Goal: Transaction & Acquisition: Book appointment/travel/reservation

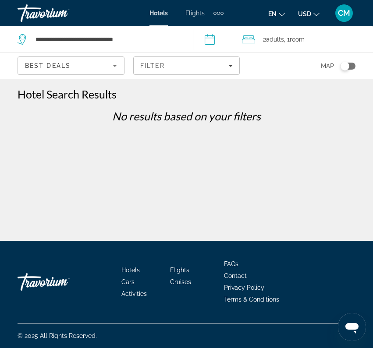
click at [46, 9] on div "Travorium" at bounding box center [62, 13] width 88 height 23
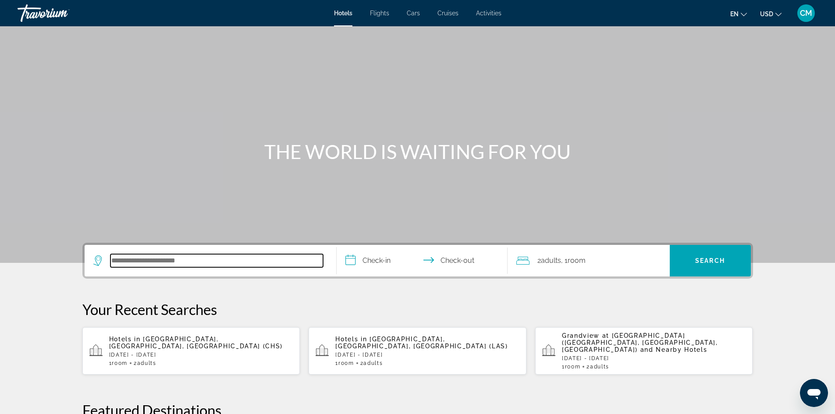
click at [135, 255] on input "Search hotel destination" at bounding box center [216, 260] width 213 height 13
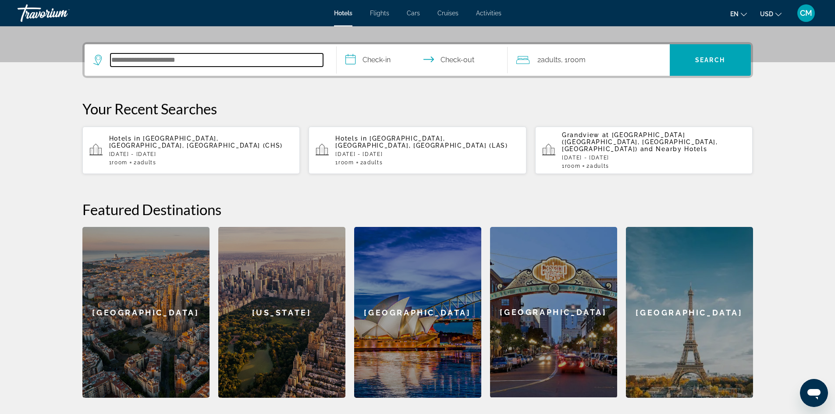
scroll to position [214, 0]
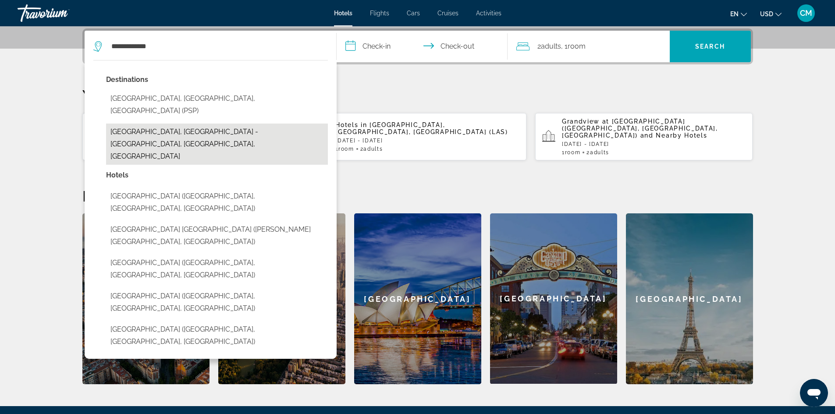
click at [189, 124] on button "[GEOGRAPHIC_DATA], [GEOGRAPHIC_DATA] - [GEOGRAPHIC_DATA], [GEOGRAPHIC_DATA], [G…" at bounding box center [217, 144] width 222 height 41
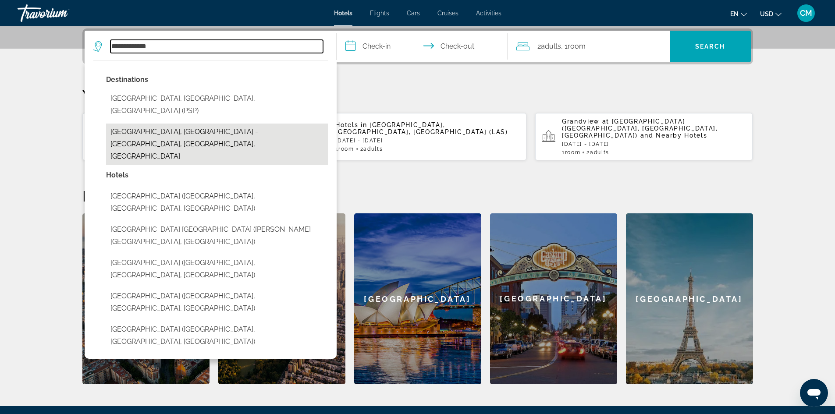
type input "**********"
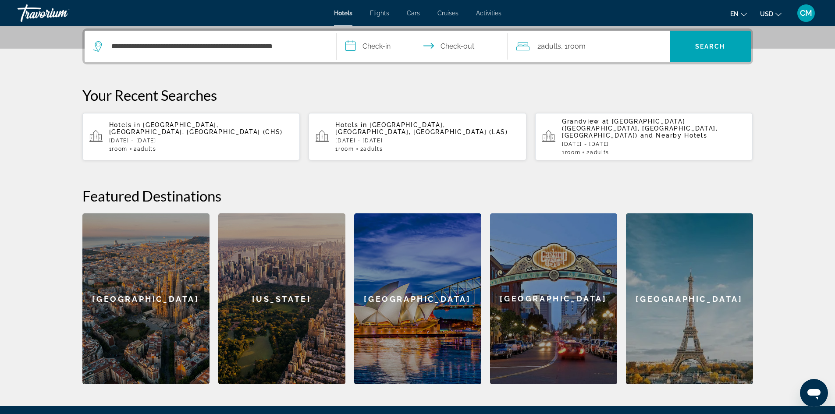
click at [374, 49] on input "**********" at bounding box center [424, 48] width 174 height 34
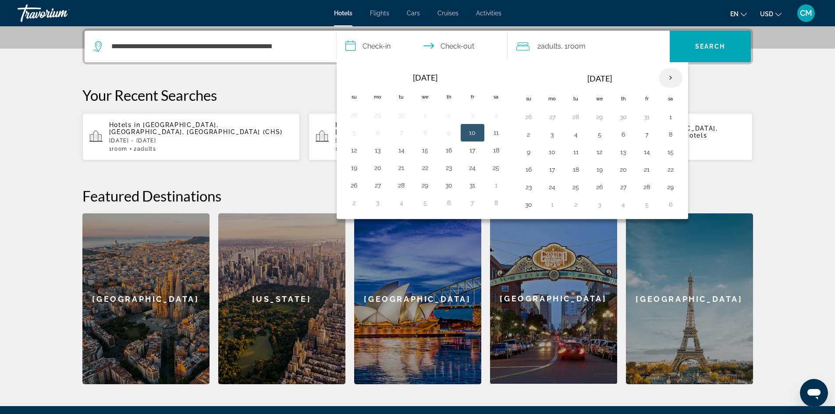
click at [674, 77] on th "Next month" at bounding box center [671, 77] width 24 height 19
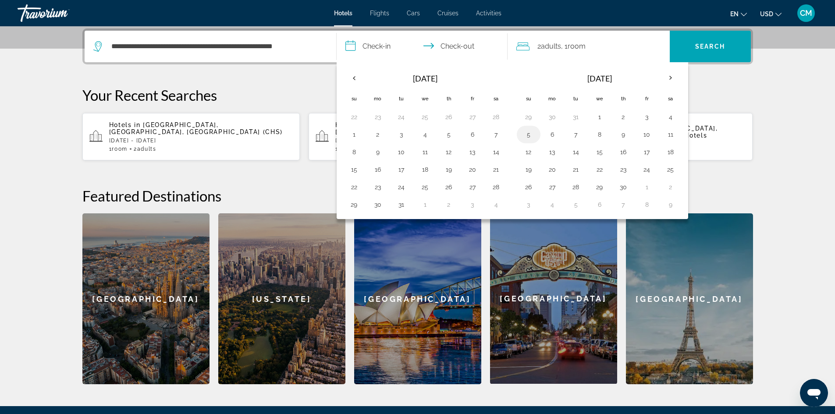
click at [524, 139] on button "5" at bounding box center [529, 134] width 14 height 12
click at [642, 135] on button "10" at bounding box center [647, 134] width 14 height 12
type input "**********"
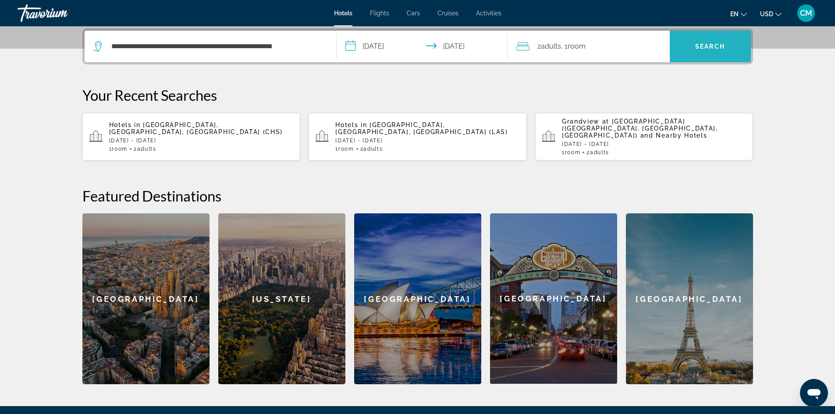
click at [705, 52] on span "Search" at bounding box center [710, 46] width 81 height 21
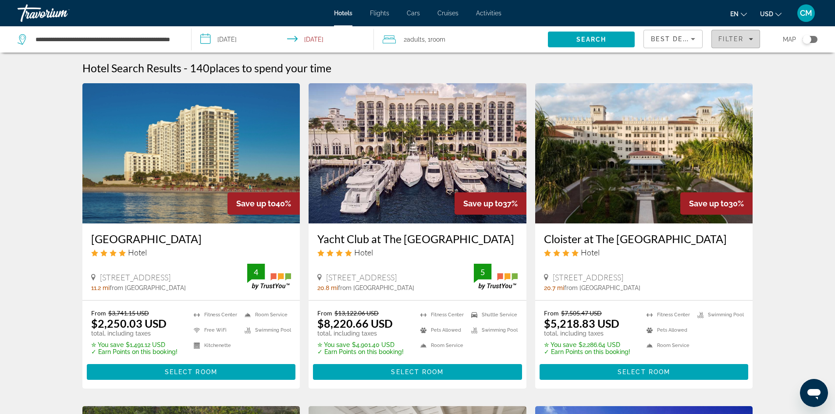
click at [739, 37] on span "Filter" at bounding box center [730, 39] width 25 height 7
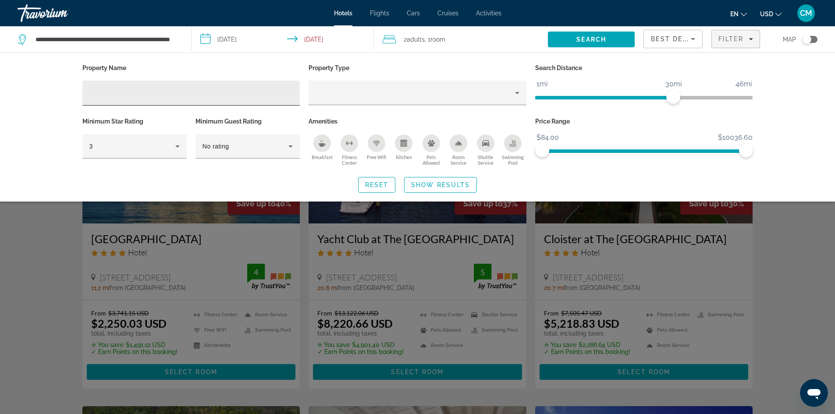
click at [206, 92] on input "Hotel Filters" at bounding box center [191, 93] width 204 height 11
type input "*"
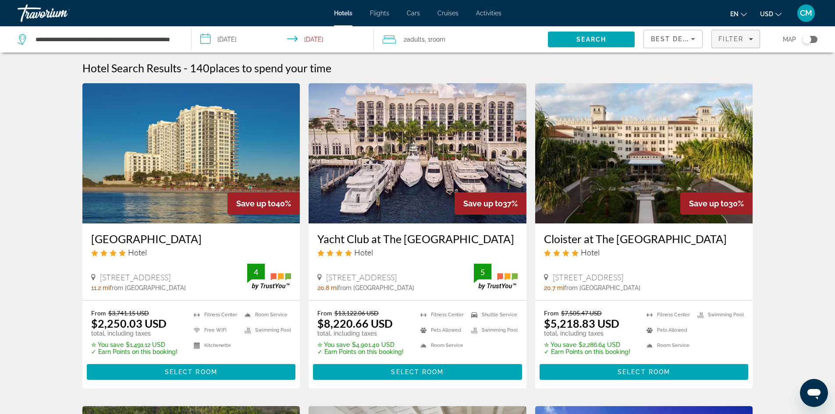
click at [729, 41] on span "Filter" at bounding box center [730, 39] width 25 height 7
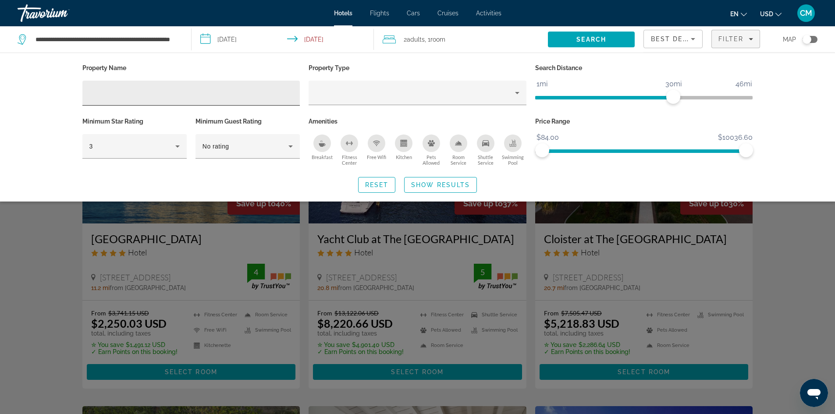
click at [146, 89] on input "Hotel Filters" at bounding box center [191, 93] width 204 height 11
paste input "**********"
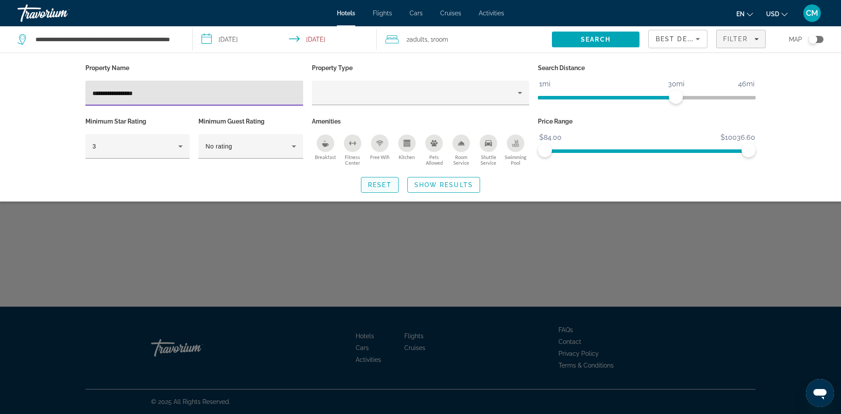
type input "**********"
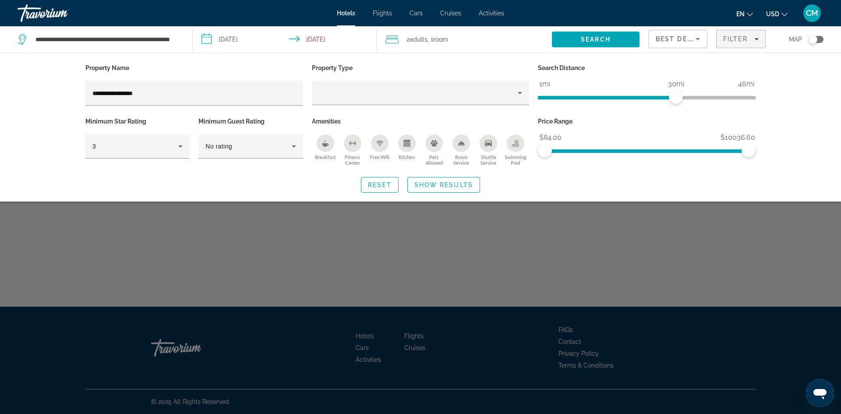
drag, startPoint x: 374, startPoint y: 186, endPoint x: 317, endPoint y: 187, distance: 56.5
click at [317, 187] on div "Reset Show Results" at bounding box center [420, 185] width 671 height 16
click at [429, 182] on span "Show Results" at bounding box center [444, 184] width 59 height 7
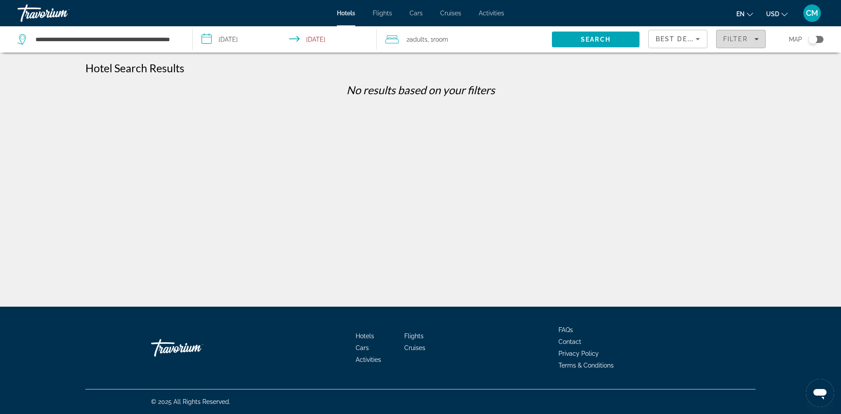
click at [741, 43] on span "Filters" at bounding box center [741, 38] width 49 height 21
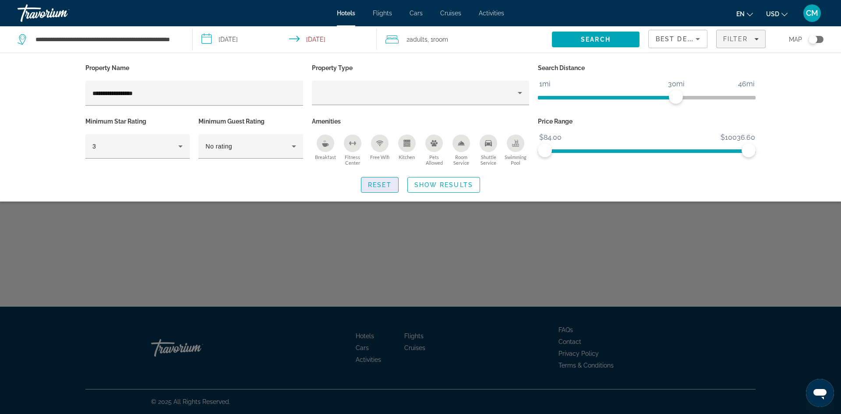
click at [373, 186] on span "Reset" at bounding box center [380, 184] width 24 height 7
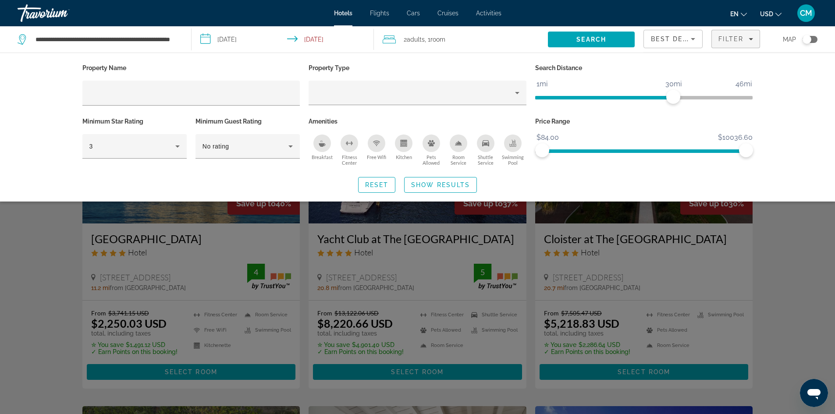
click at [783, 265] on div "Search widget" at bounding box center [417, 272] width 835 height 283
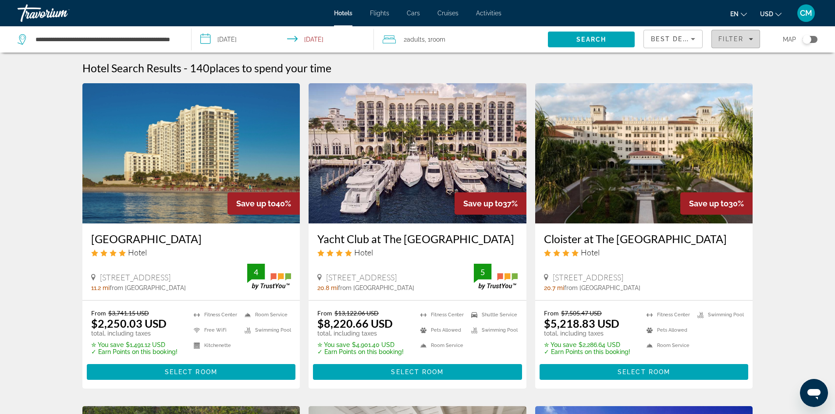
click at [745, 35] on span "Filters" at bounding box center [736, 38] width 48 height 21
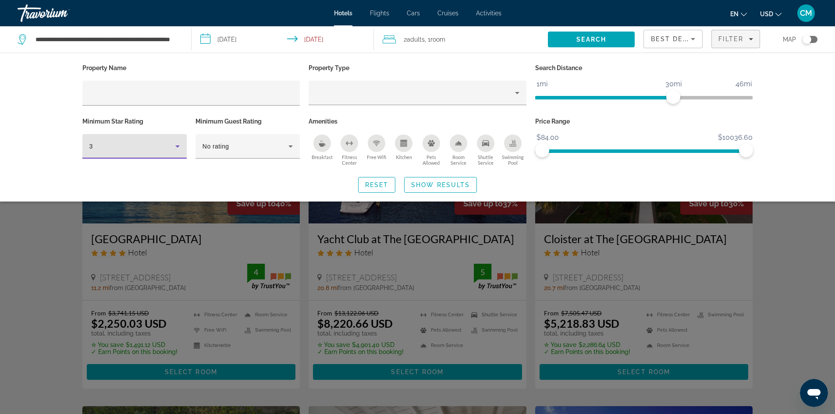
click at [180, 147] on icon "Hotel Filters" at bounding box center [177, 146] width 11 height 11
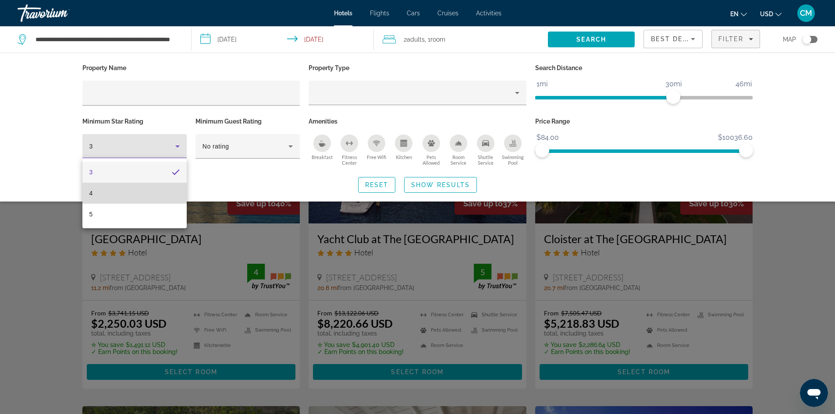
click at [148, 195] on mat-option "4" at bounding box center [134, 193] width 104 height 21
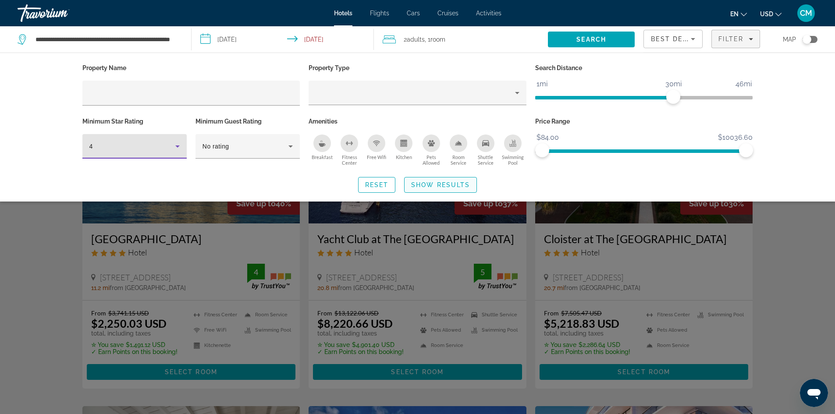
click at [444, 185] on span "Show Results" at bounding box center [440, 184] width 59 height 7
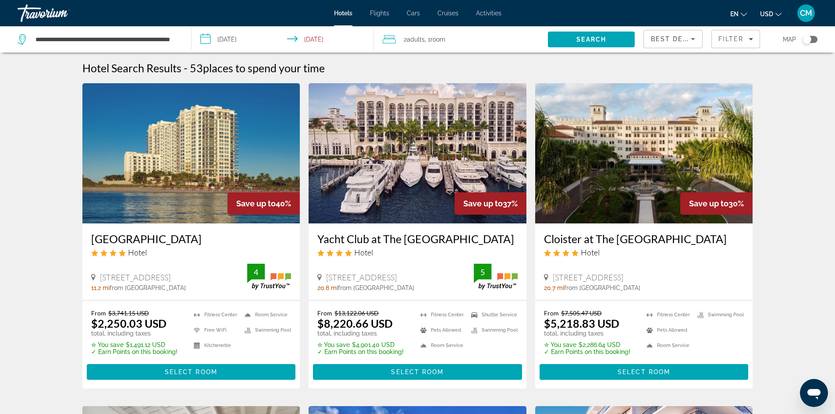
click at [748, 41] on div "Filter" at bounding box center [735, 39] width 35 height 7
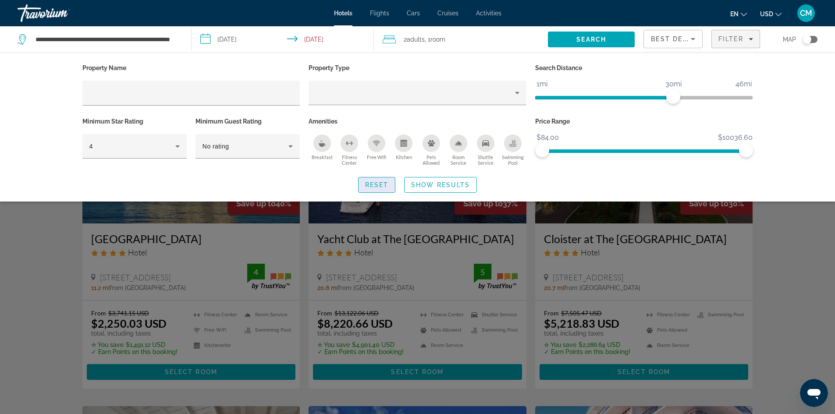
click at [369, 186] on span "Reset" at bounding box center [377, 184] width 24 height 7
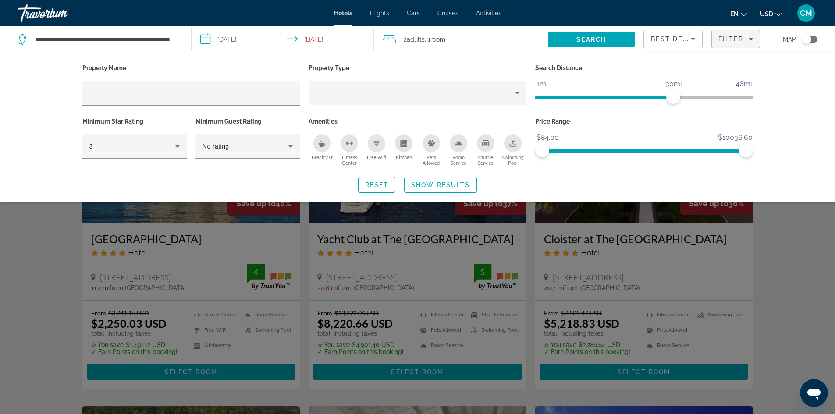
click at [786, 220] on div "Search widget" at bounding box center [417, 272] width 835 height 283
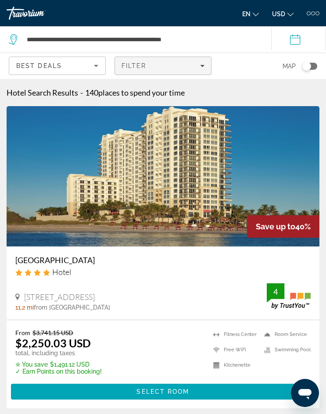
click at [200, 66] on icon "Filters" at bounding box center [202, 66] width 4 height 4
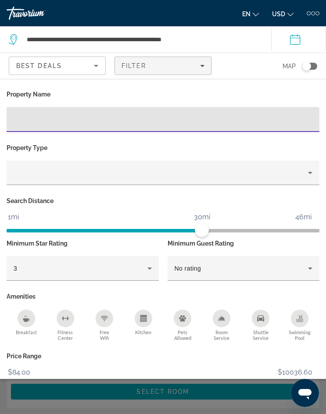
click at [241, 51] on div "**********" at bounding box center [135, 39] width 253 height 26
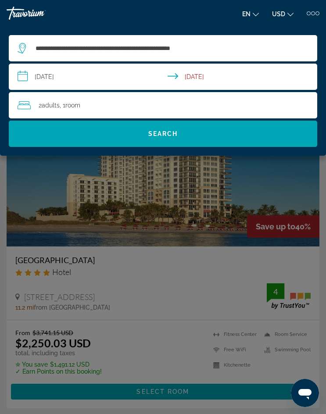
drag, startPoint x: 144, startPoint y: 134, endPoint x: 129, endPoint y: 190, distance: 57.5
click at [0, 88] on app-hotels-search-widget "**********" at bounding box center [0, 88] width 0 height 0
click at [129, 190] on div "Main content" at bounding box center [163, 207] width 326 height 414
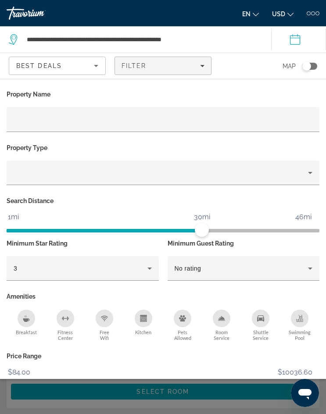
click at [112, 404] on div "Search widget" at bounding box center [163, 272] width 326 height 282
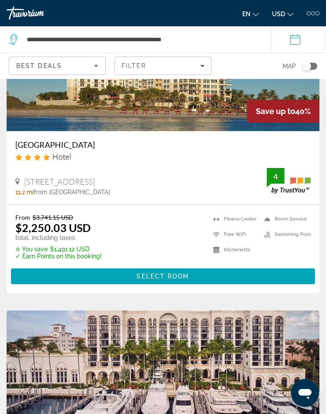
scroll to position [131, 0]
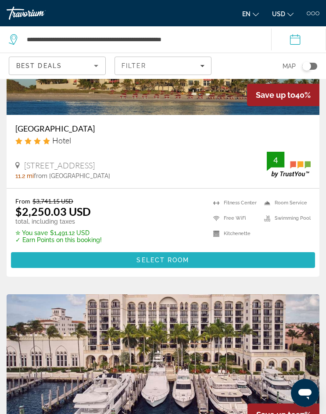
click at [117, 260] on span "Main content" at bounding box center [163, 259] width 304 height 21
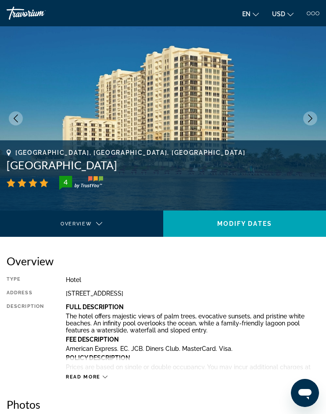
click at [17, 22] on mat-toolbar "Hotels Flights Cars Cruises Activities Hotels Flights Cars Cruises Activities e…" at bounding box center [163, 13] width 326 height 26
drag, startPoint x: 24, startPoint y: 14, endPoint x: 32, endPoint y: 19, distance: 10.2
click at [24, 14] on div "Travorium" at bounding box center [40, 13] width 66 height 13
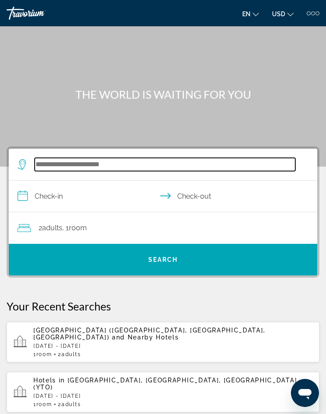
click at [60, 168] on input "Search hotel destination" at bounding box center [165, 164] width 260 height 13
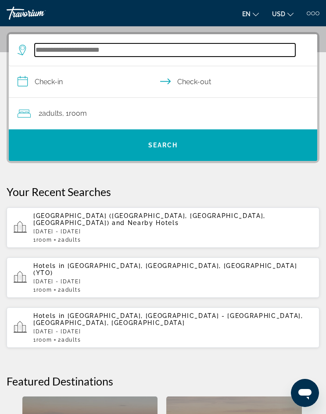
scroll to position [118, 0]
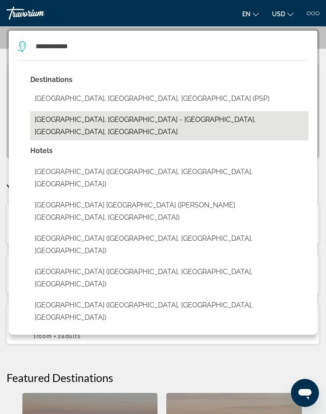
click at [149, 115] on button "[GEOGRAPHIC_DATA], [GEOGRAPHIC_DATA] - [GEOGRAPHIC_DATA], [GEOGRAPHIC_DATA], [G…" at bounding box center [169, 125] width 278 height 29
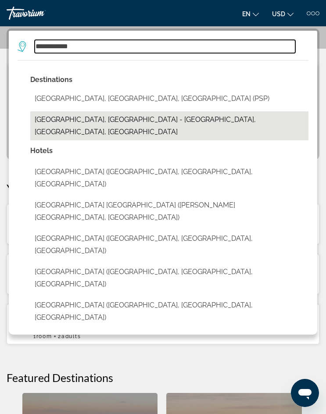
type input "**********"
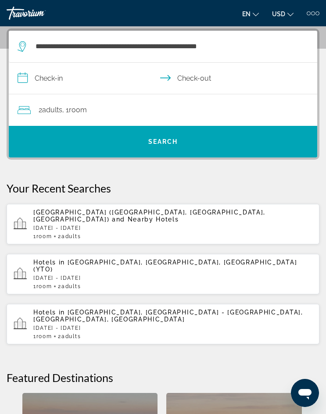
click at [41, 81] on input "**********" at bounding box center [165, 80] width 312 height 34
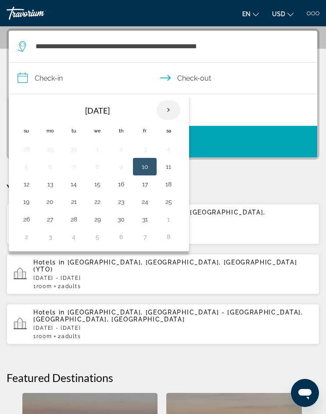
click at [170, 104] on th "Next month" at bounding box center [168, 109] width 24 height 19
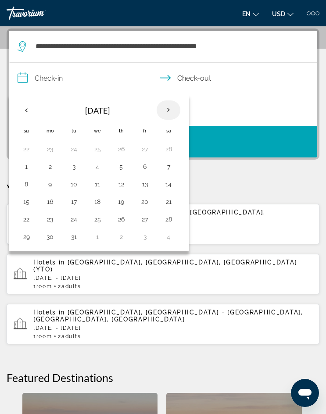
click at [170, 104] on th "Next month" at bounding box center [168, 109] width 24 height 19
click at [28, 168] on button "5" at bounding box center [26, 166] width 14 height 12
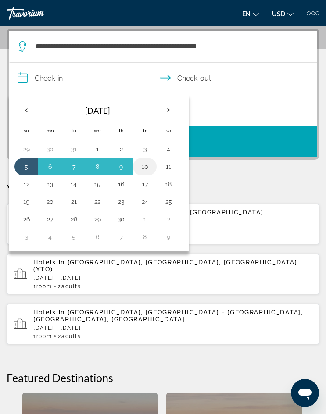
click at [146, 167] on button "10" at bounding box center [145, 166] width 14 height 12
type input "**********"
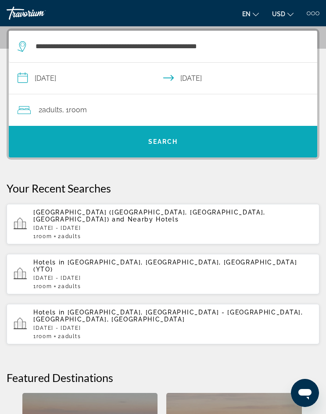
click at [158, 141] on span "Search" at bounding box center [163, 141] width 30 height 7
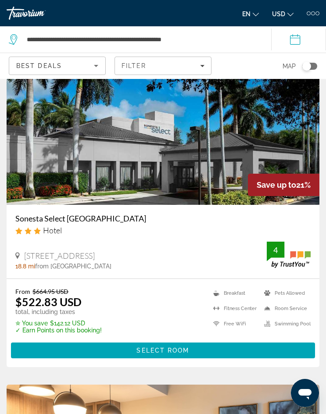
scroll to position [1928, 0]
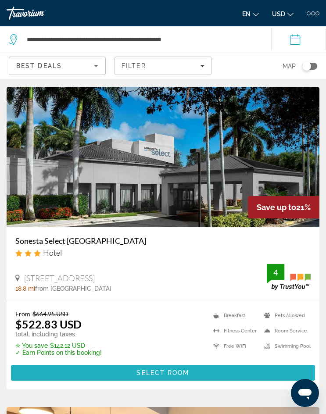
click at [156, 373] on span "Select Room" at bounding box center [162, 372] width 53 height 7
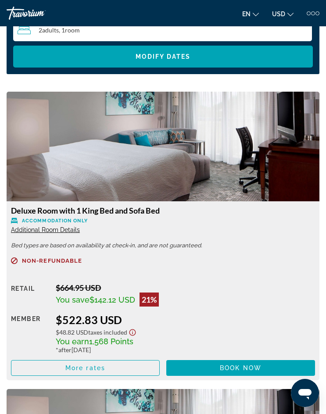
scroll to position [1096, 0]
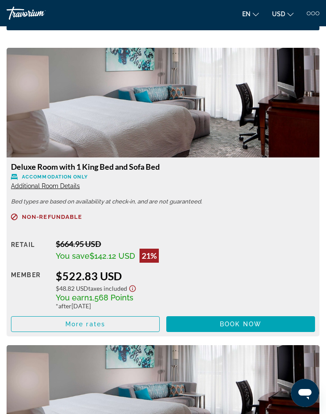
drag, startPoint x: 167, startPoint y: 168, endPoint x: 11, endPoint y: 166, distance: 156.0
click at [11, 166] on h3 "Deluxe Room with 1 King Bed and Sofa Bed" at bounding box center [163, 167] width 304 height 10
copy h3 "Deluxe Room with 1 King Bed and Sofa Bed"
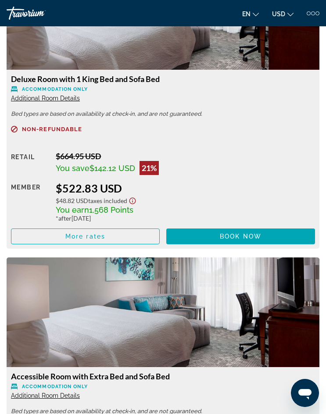
scroll to position [1140, 0]
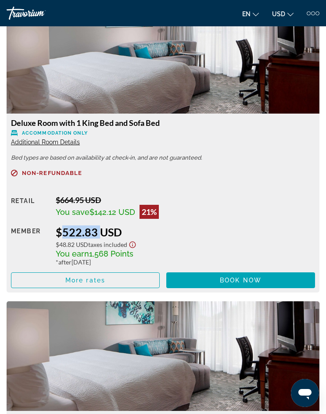
drag, startPoint x: 98, startPoint y: 232, endPoint x: 56, endPoint y: 227, distance: 42.0
click at [56, 227] on div "$522.83 USD" at bounding box center [185, 231] width 259 height 13
drag, startPoint x: 39, startPoint y: 15, endPoint x: 22, endPoint y: 1, distance: 21.8
click at [39, 15] on div "Travorium" at bounding box center [40, 13] width 66 height 13
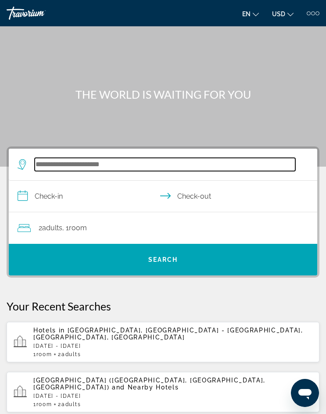
click at [88, 166] on input "Search hotel destination" at bounding box center [165, 164] width 260 height 13
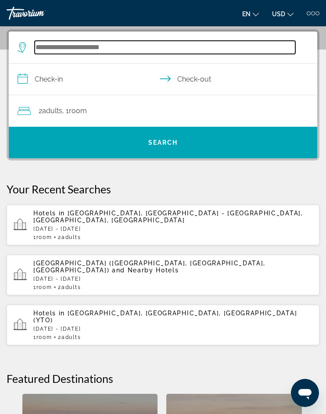
scroll to position [118, 0]
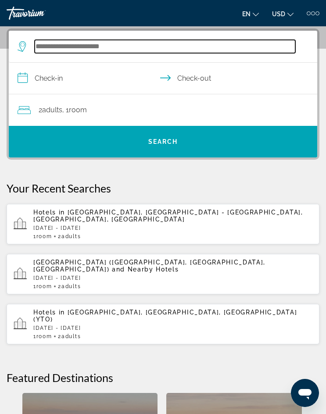
paste input "**********"
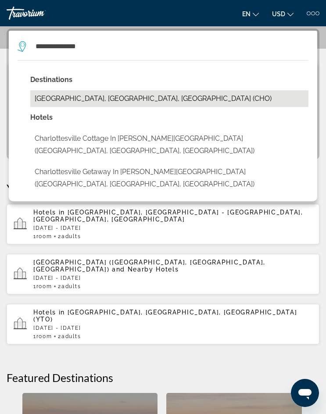
click at [93, 104] on button "[GEOGRAPHIC_DATA], [GEOGRAPHIC_DATA], [GEOGRAPHIC_DATA] (CHO)" at bounding box center [169, 98] width 278 height 17
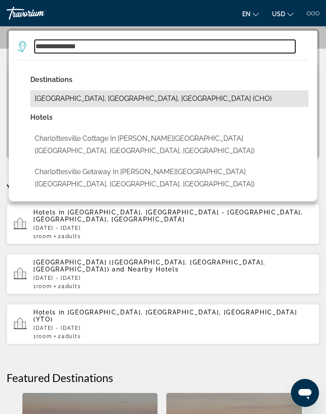
type input "**********"
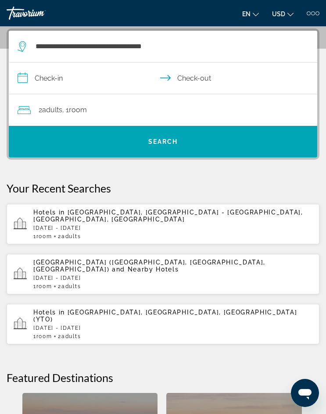
click at [59, 81] on input "**********" at bounding box center [165, 80] width 312 height 34
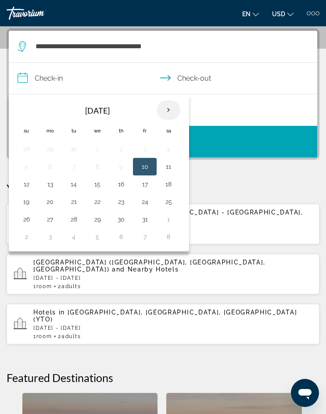
click at [169, 110] on th "Next month" at bounding box center [168, 109] width 24 height 19
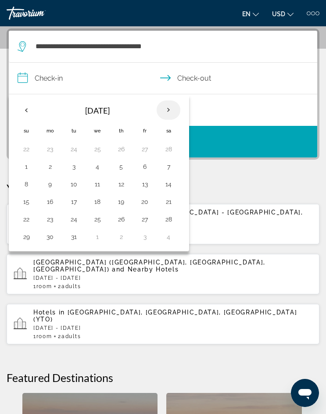
click at [169, 110] on th "Next month" at bounding box center [168, 109] width 24 height 19
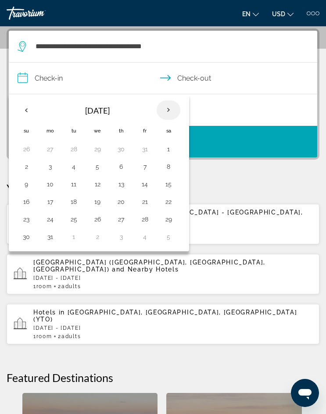
click at [169, 110] on th "Next month" at bounding box center [168, 109] width 24 height 19
click at [51, 186] on button "14" at bounding box center [50, 184] width 14 height 12
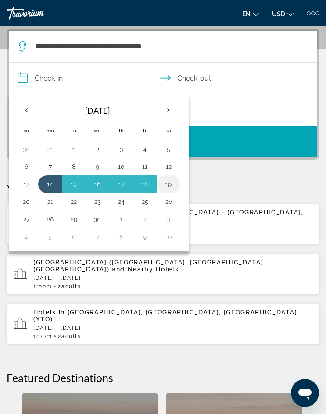
click at [173, 182] on button "19" at bounding box center [168, 184] width 14 height 12
type input "**********"
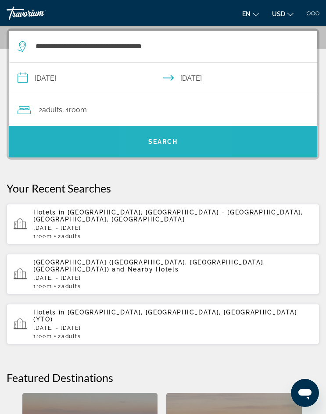
click at [167, 140] on span "Search" at bounding box center [163, 141] width 30 height 7
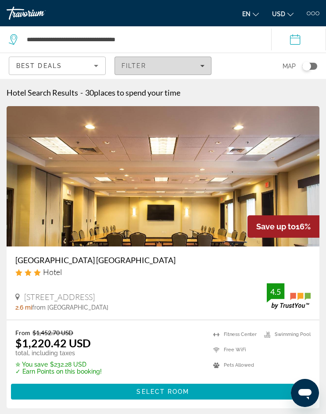
click at [202, 62] on span "Filters" at bounding box center [163, 65] width 96 height 21
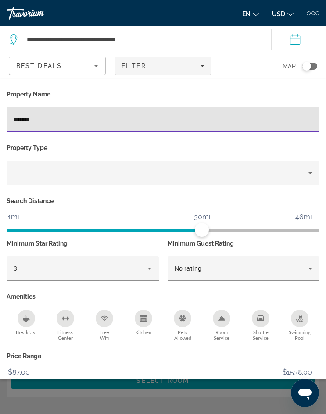
type input "******"
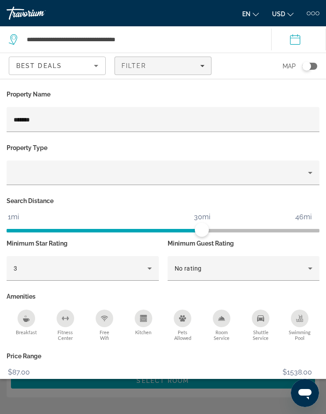
click at [224, 404] on div "Search widget" at bounding box center [163, 272] width 326 height 282
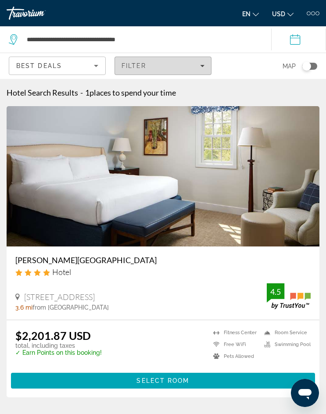
click at [199, 67] on div "Filter" at bounding box center [162, 65] width 83 height 7
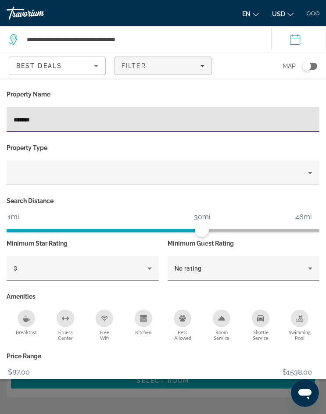
drag, startPoint x: 48, startPoint y: 117, endPoint x: 0, endPoint y: 113, distance: 48.4
click at [0, 113] on div "Property Name ****** Property Type Search Distance 1mi 46mi 30mi Minimum Star R…" at bounding box center [163, 252] width 326 height 329
type input "**********"
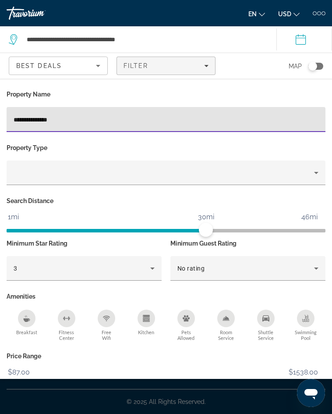
click at [103, 394] on div "Search widget" at bounding box center [166, 272] width 332 height 282
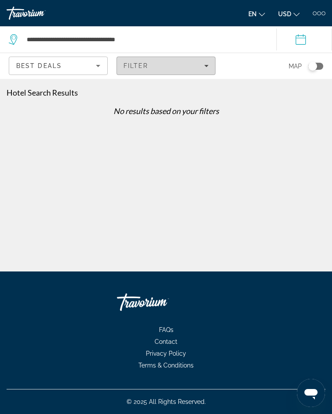
click at [154, 69] on span "Filters" at bounding box center [166, 65] width 98 height 21
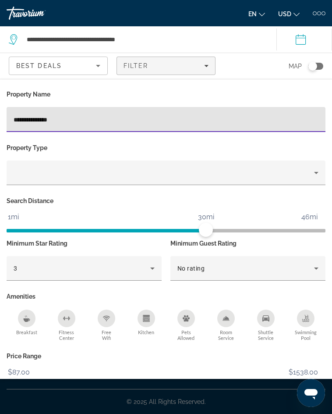
drag, startPoint x: 64, startPoint y: 114, endPoint x: -1, endPoint y: 115, distance: 64.9
click at [0, 115] on html "**********" at bounding box center [166, 207] width 332 height 414
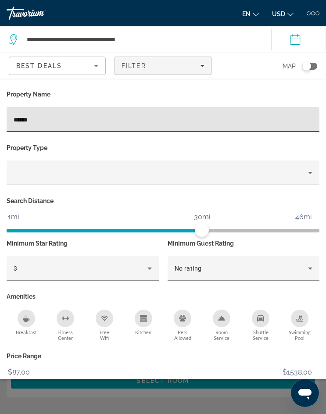
type input "******"
click at [71, 401] on div "Search widget" at bounding box center [163, 272] width 326 height 282
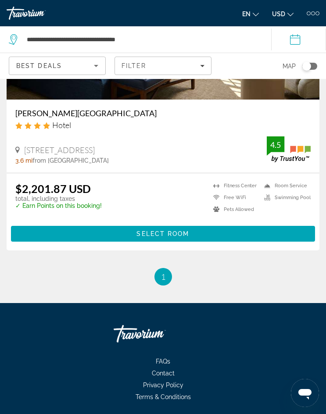
scroll to position [175, 0]
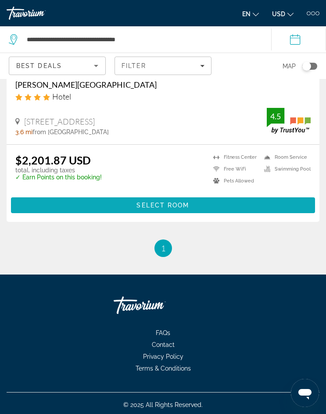
click at [141, 202] on span "Select Room" at bounding box center [162, 205] width 53 height 7
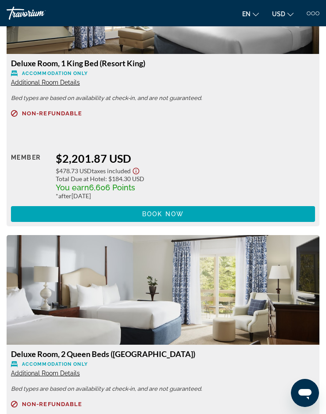
scroll to position [1096, 0]
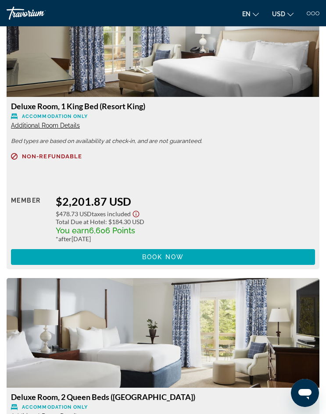
drag, startPoint x: 24, startPoint y: 13, endPoint x: 7, endPoint y: 8, distance: 18.1
click at [25, 13] on div "Travorium" at bounding box center [40, 13] width 66 height 13
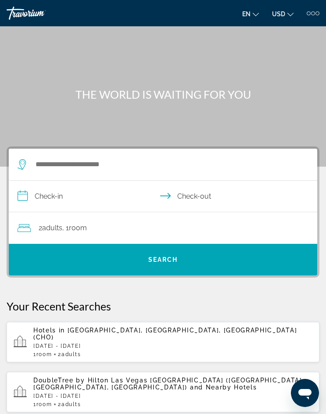
click at [64, 172] on div "Search widget" at bounding box center [159, 165] width 282 height 32
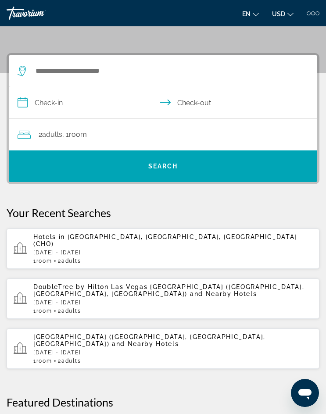
scroll to position [118, 0]
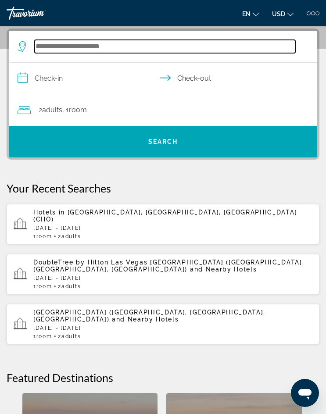
click at [52, 50] on input "Search hotel destination" at bounding box center [165, 46] width 260 height 13
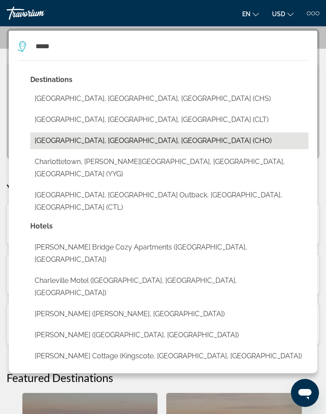
click at [57, 143] on button "[GEOGRAPHIC_DATA], [GEOGRAPHIC_DATA], [GEOGRAPHIC_DATA] (CHO)" at bounding box center [169, 140] width 278 height 17
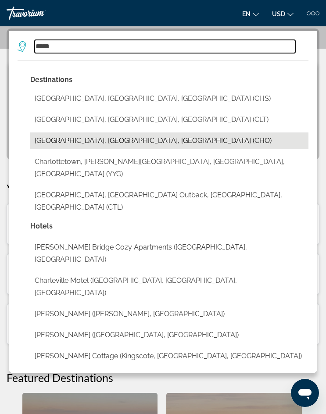
type input "**********"
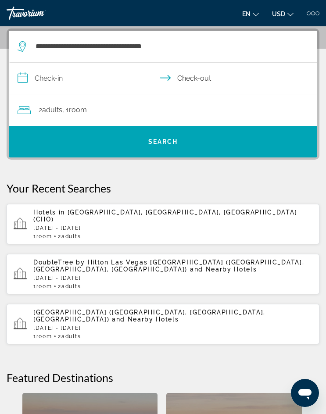
click at [39, 80] on input "**********" at bounding box center [165, 80] width 312 height 34
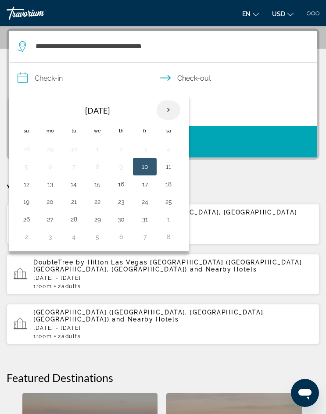
click at [169, 107] on th "Next month" at bounding box center [168, 109] width 24 height 19
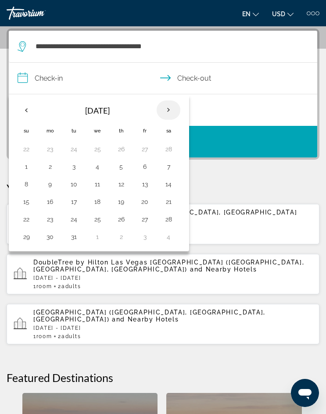
click at [169, 107] on th "Next month" at bounding box center [168, 109] width 24 height 19
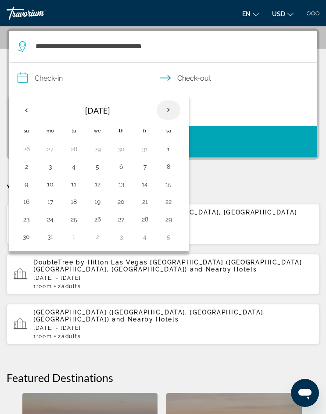
click at [169, 107] on th "Next month" at bounding box center [168, 109] width 24 height 19
click at [53, 187] on button "14" at bounding box center [50, 184] width 14 height 12
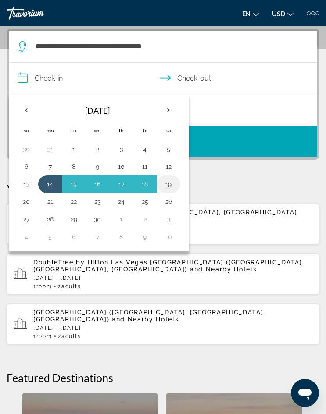
click at [172, 183] on button "19" at bounding box center [168, 184] width 14 height 12
type input "**********"
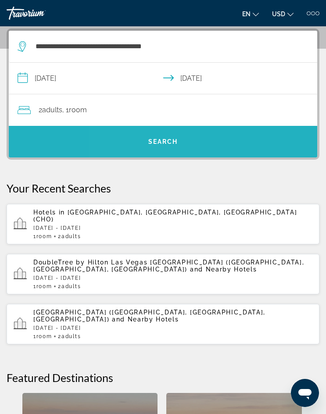
click at [147, 138] on span "Search" at bounding box center [163, 141] width 308 height 21
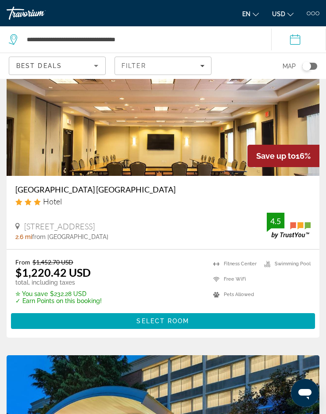
scroll to position [88, 0]
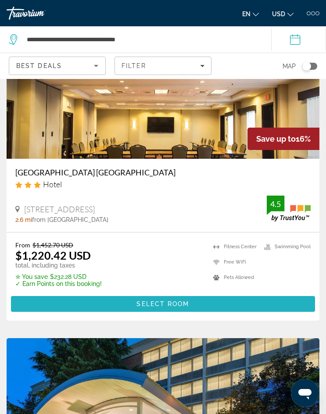
click at [146, 304] on span "Select Room" at bounding box center [162, 303] width 53 height 7
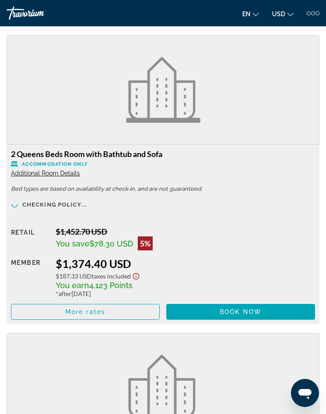
scroll to position [2542, 0]
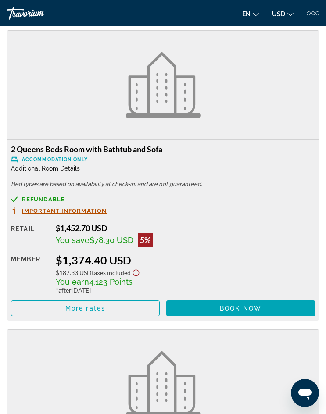
drag, startPoint x: 172, startPoint y: 146, endPoint x: 12, endPoint y: 152, distance: 160.5
click at [12, 152] on h3 "2 Queens Beds Room with Bathtub and Sofa" at bounding box center [163, 149] width 304 height 10
copy h3 "2 Queens Beds Room with Bathtub and Sofa"
drag, startPoint x: 105, startPoint y: 259, endPoint x: 57, endPoint y: 259, distance: 47.8
click at [57, 259] on div "$1,374.40 USD" at bounding box center [185, 259] width 259 height 13
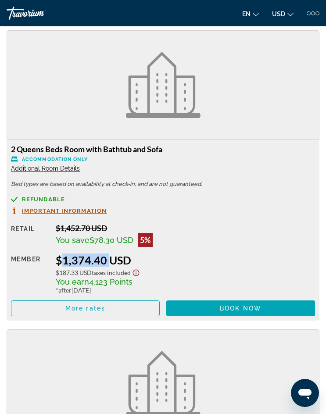
copy div "$1,374.40"
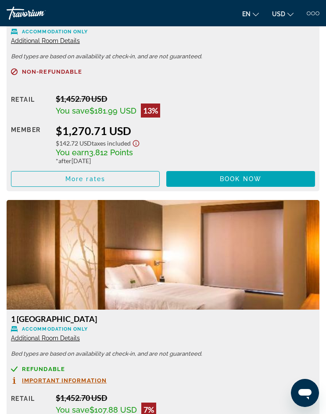
scroll to position [1709, 0]
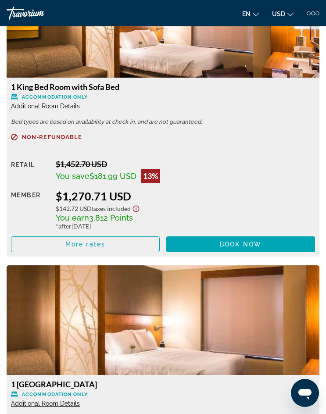
click at [31, 14] on div "Travorium" at bounding box center [40, 13] width 66 height 13
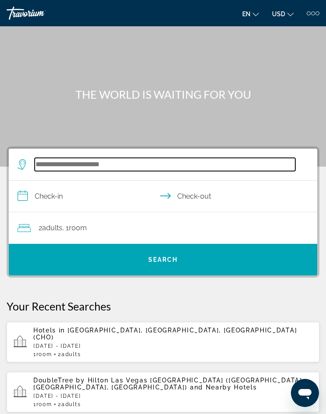
click at [77, 166] on input "Search hotel destination" at bounding box center [165, 164] width 260 height 13
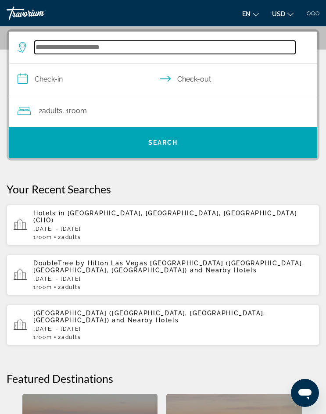
scroll to position [118, 0]
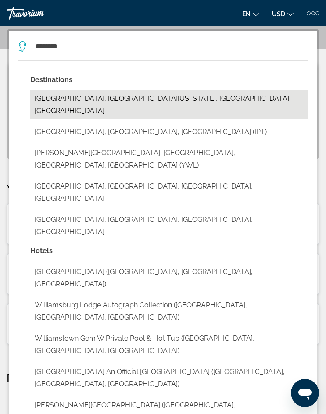
click at [123, 99] on button "[GEOGRAPHIC_DATA], [GEOGRAPHIC_DATA][US_STATE], [GEOGRAPHIC_DATA], [GEOGRAPHIC_…" at bounding box center [169, 104] width 278 height 29
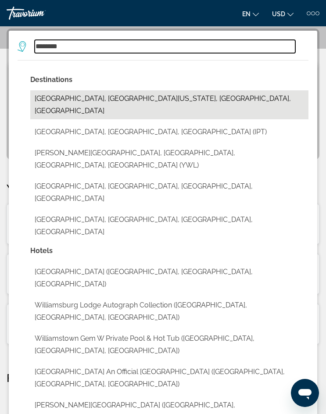
type input "**********"
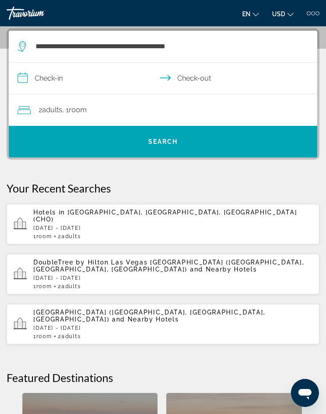
click at [41, 76] on input "**********" at bounding box center [165, 80] width 312 height 34
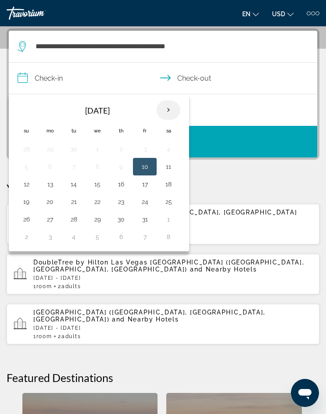
click at [174, 111] on th "Next month" at bounding box center [168, 109] width 24 height 19
click at [163, 108] on th "Next month" at bounding box center [168, 109] width 24 height 19
click at [164, 109] on th "Next month" at bounding box center [168, 109] width 24 height 19
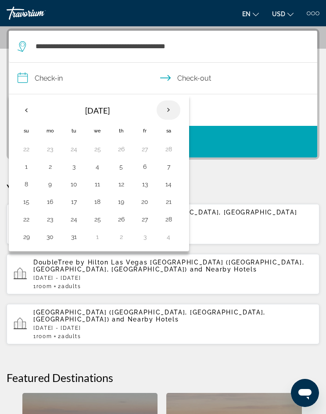
click at [164, 109] on th "Next month" at bounding box center [168, 109] width 24 height 19
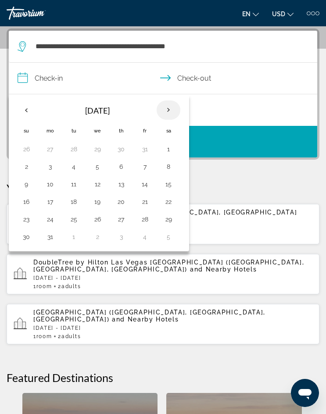
click at [164, 109] on th "Next month" at bounding box center [168, 109] width 24 height 19
click at [48, 184] on button "12" at bounding box center [50, 184] width 14 height 12
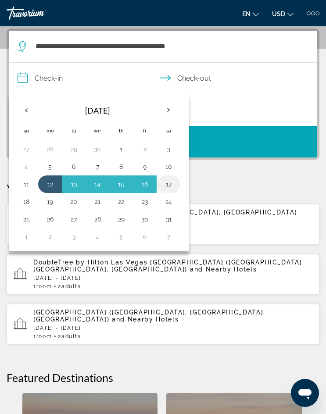
click at [168, 185] on button "17" at bounding box center [168, 184] width 14 height 12
type input "**********"
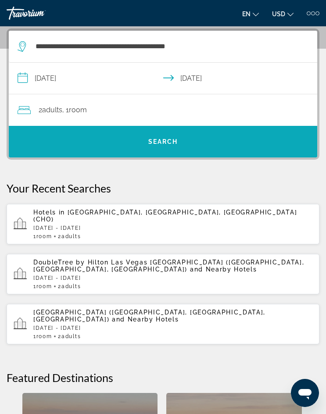
click at [142, 146] on span "Search" at bounding box center [163, 141] width 308 height 21
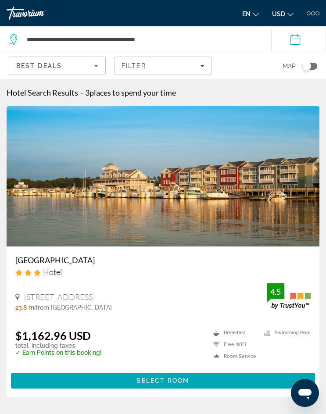
click at [297, 40] on input "**********" at bounding box center [300, 40] width 58 height 29
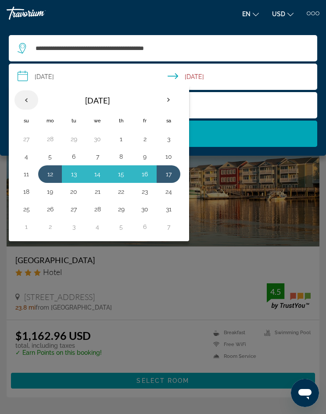
click at [26, 102] on th "Previous month" at bounding box center [26, 99] width 24 height 19
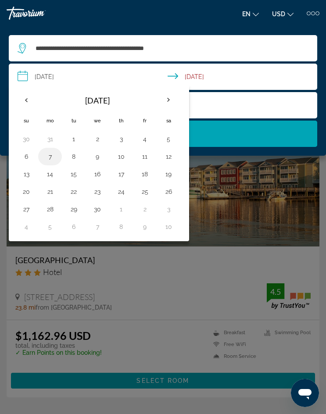
click at [53, 160] on button "7" at bounding box center [50, 156] width 14 height 12
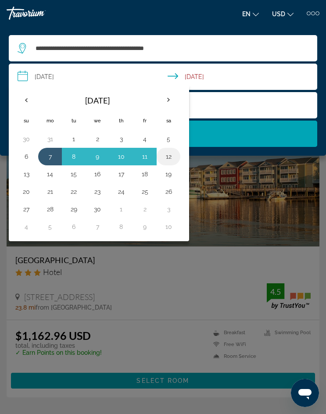
click at [170, 154] on button "12" at bounding box center [168, 156] width 14 height 12
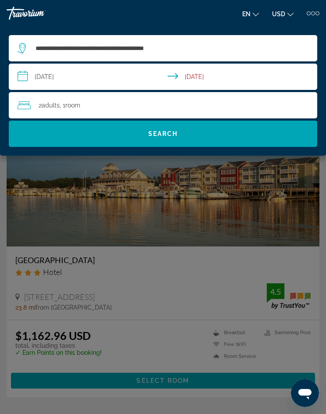
click at [39, 77] on input "**********" at bounding box center [165, 78] width 312 height 29
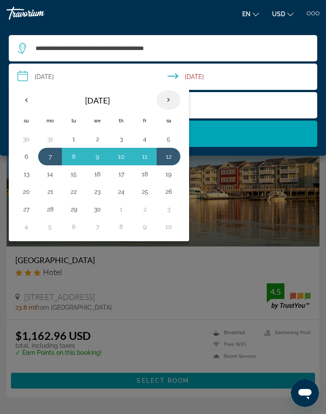
click at [168, 97] on th "Next month" at bounding box center [168, 99] width 24 height 19
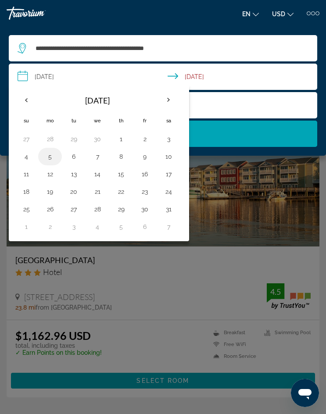
click at [49, 160] on button "5" at bounding box center [50, 156] width 14 height 12
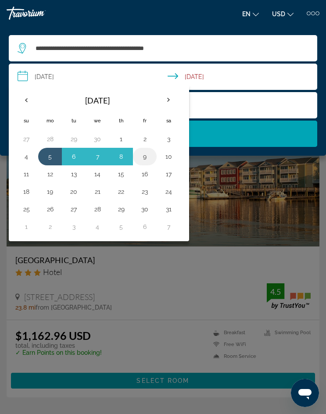
click at [149, 158] on button "9" at bounding box center [145, 156] width 14 height 12
type input "**********"
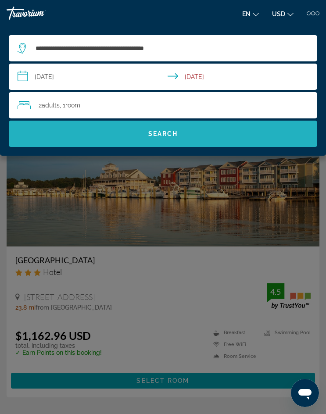
click at [163, 130] on span "Search" at bounding box center [163, 133] width 308 height 21
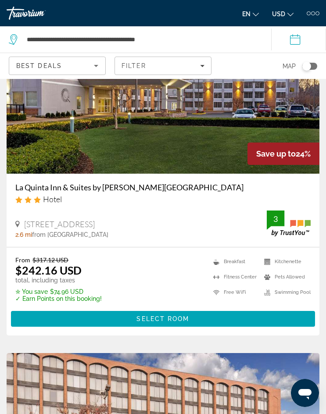
scroll to position [131, 0]
